Goal: Task Accomplishment & Management: Complete application form

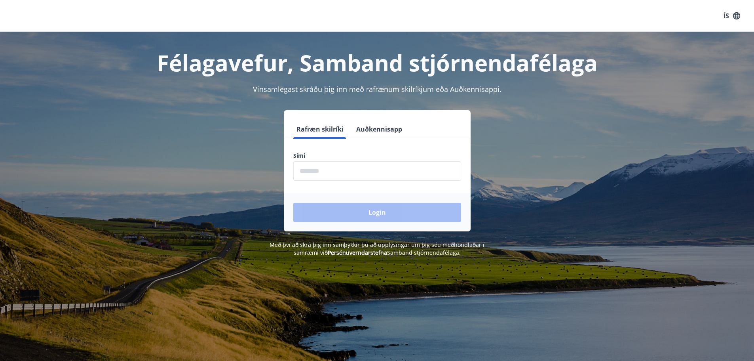
click at [420, 173] on input "phone" at bounding box center [377, 170] width 168 height 19
type input "********"
click at [293, 203] on button "Login" at bounding box center [377, 212] width 168 height 19
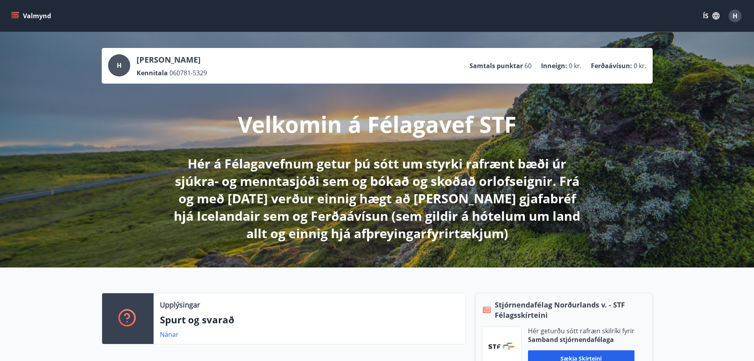
click at [17, 20] on button "Valmynd" at bounding box center [32, 16] width 45 height 14
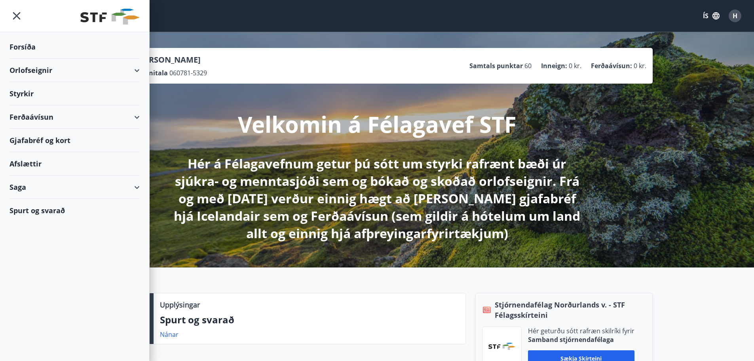
click at [21, 59] on div "Styrkir" at bounding box center [75, 46] width 130 height 23
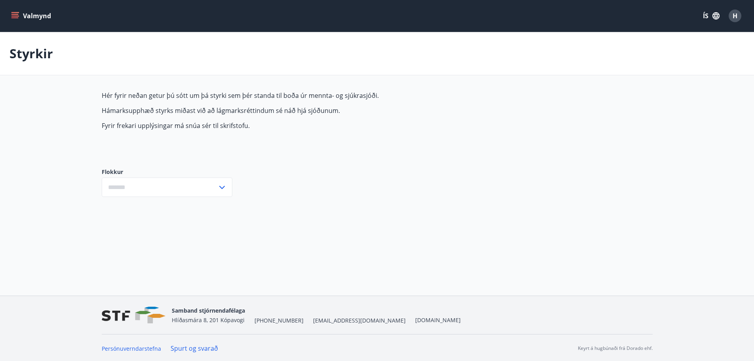
type input "***"
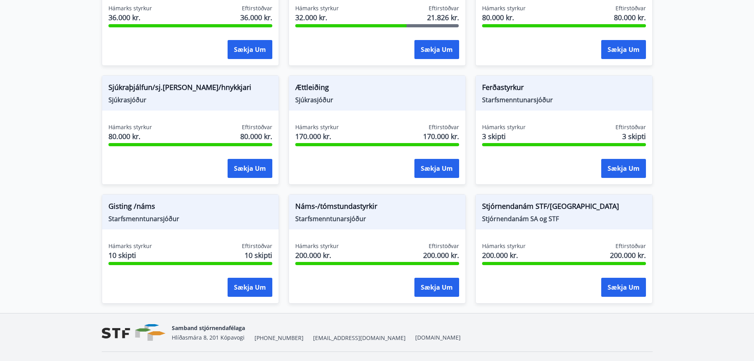
scroll to position [628, 0]
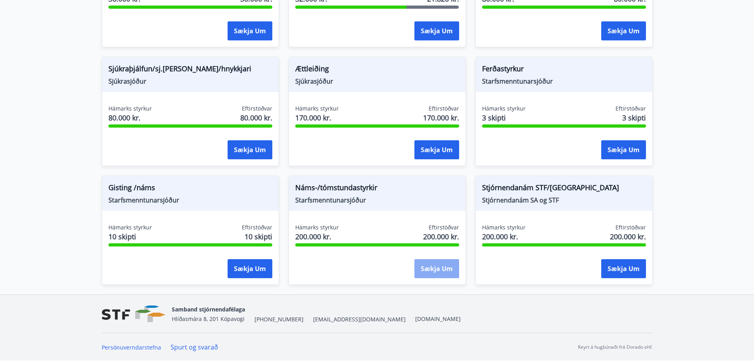
click at [421, 274] on button "Sækja um" at bounding box center [437, 268] width 45 height 19
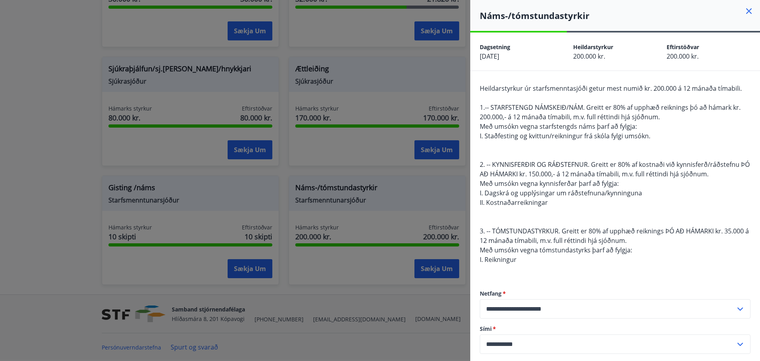
drag, startPoint x: 372, startPoint y: 197, endPoint x: 290, endPoint y: 138, distance: 100.7
click at [372, 197] on div at bounding box center [380, 180] width 760 height 361
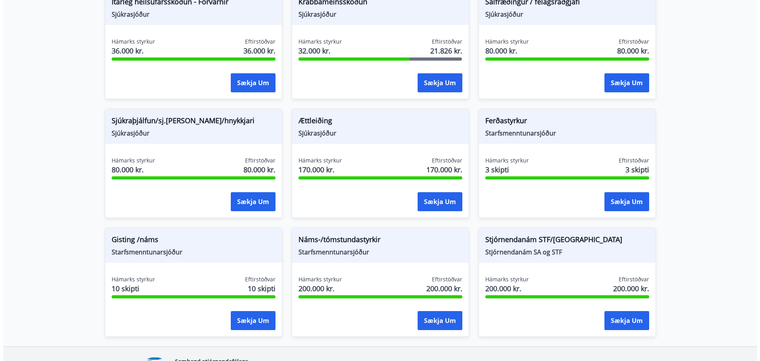
scroll to position [588, 0]
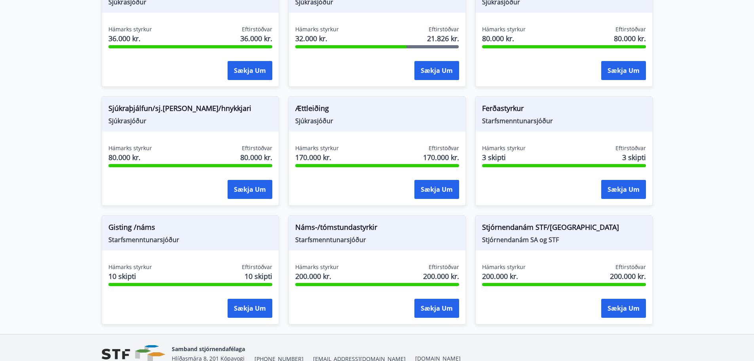
click at [608, 297] on div "Hámarks styrkur 200.000 kr. Eftirstöðvar 200.000 kr. Sækja um" at bounding box center [564, 292] width 177 height 58
click at [612, 313] on button "Sækja um" at bounding box center [624, 308] width 45 height 19
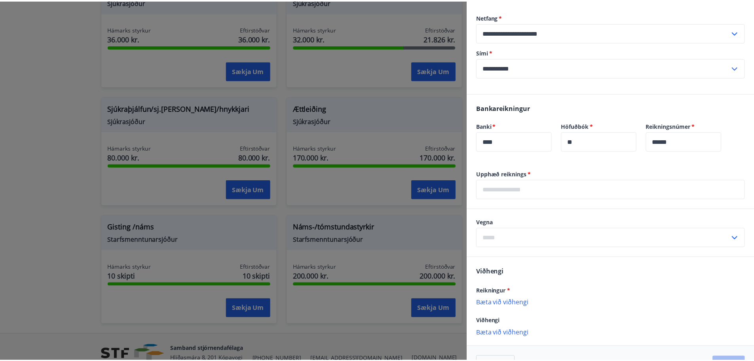
scroll to position [206, 0]
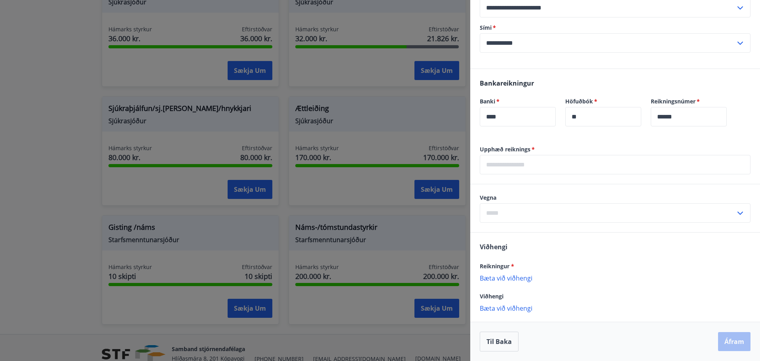
drag, startPoint x: 63, startPoint y: 116, endPoint x: 118, endPoint y: 39, distance: 94.5
click at [65, 116] on div at bounding box center [380, 180] width 760 height 361
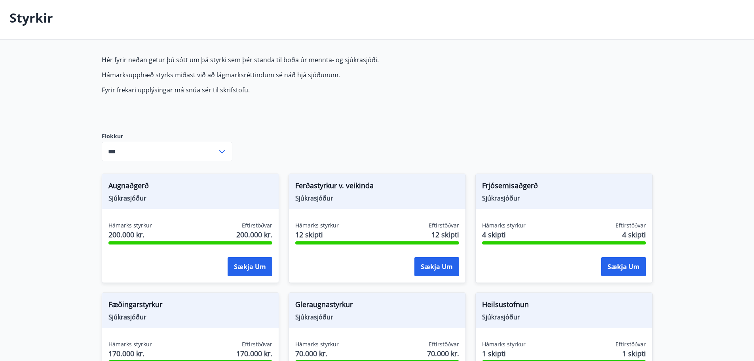
scroll to position [0, 0]
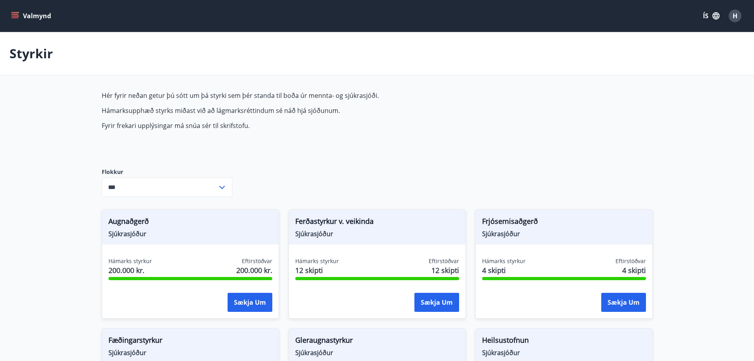
click at [14, 13] on icon "menu" at bounding box center [15, 16] width 8 height 8
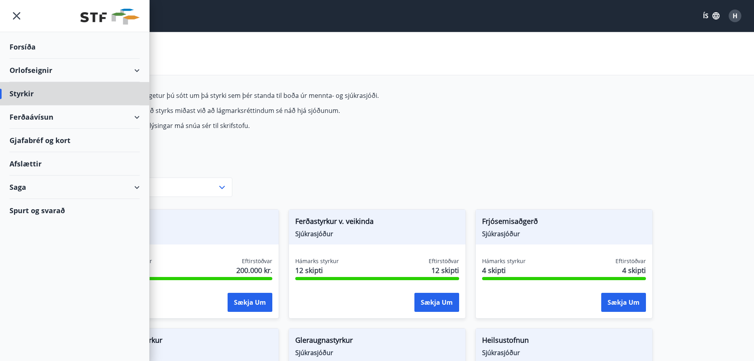
click at [21, 44] on div "Forsíða" at bounding box center [75, 46] width 130 height 23
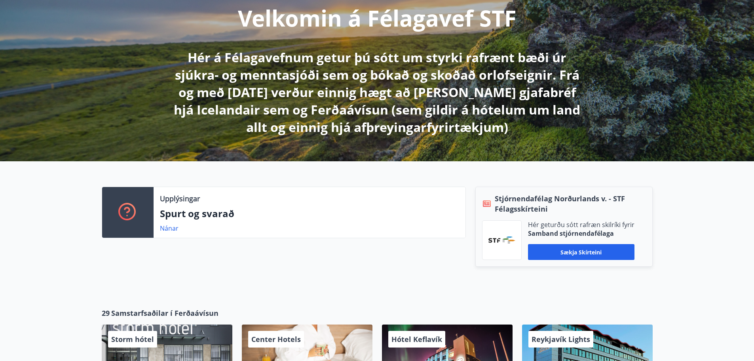
scroll to position [158, 0]
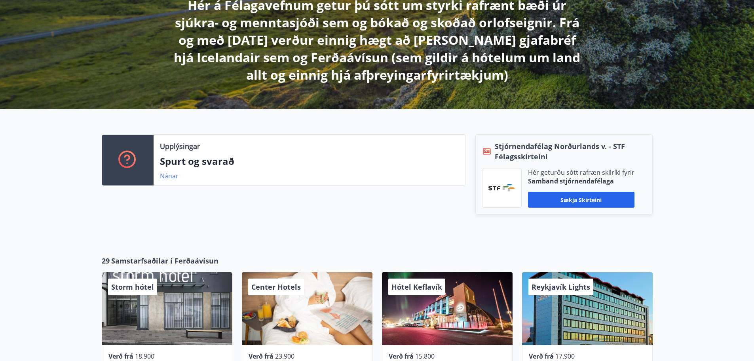
click at [168, 177] on link "Nánar" at bounding box center [169, 175] width 19 height 9
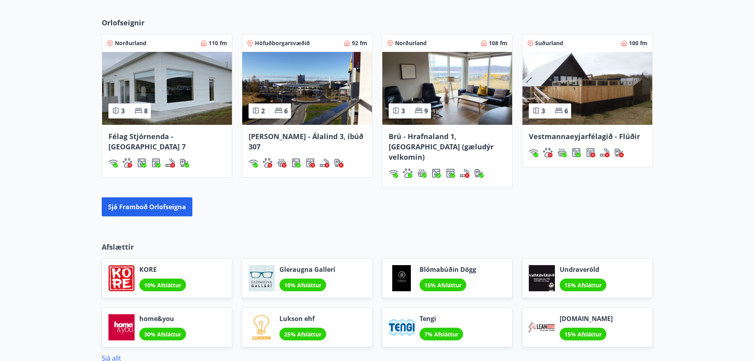
scroll to position [640, 0]
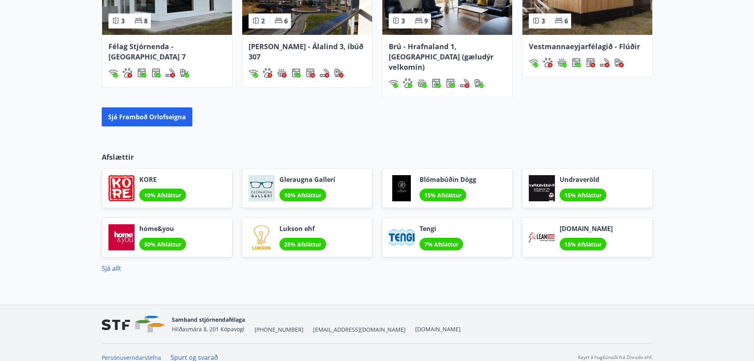
click at [187, 353] on link "Spurt og svarað" at bounding box center [195, 357] width 48 height 9
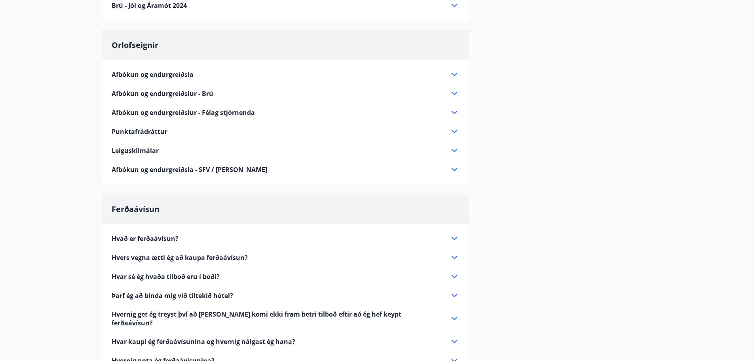
scroll to position [328, 0]
